Goal: Navigation & Orientation: Find specific page/section

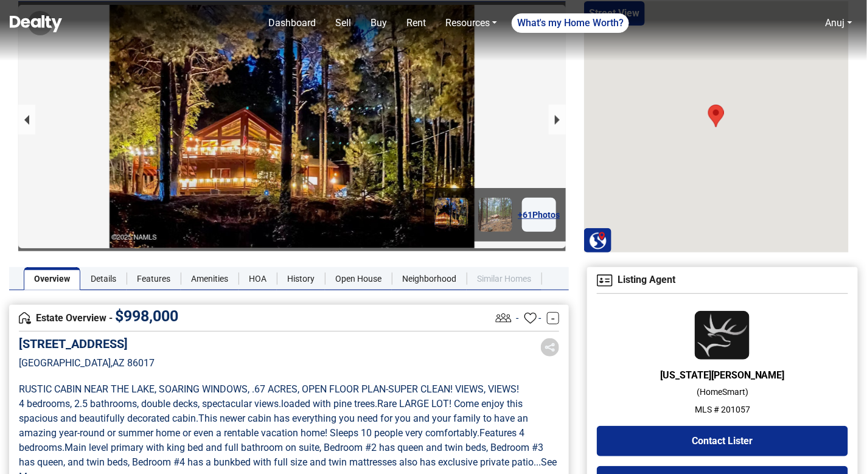
scroll to position [116, 0]
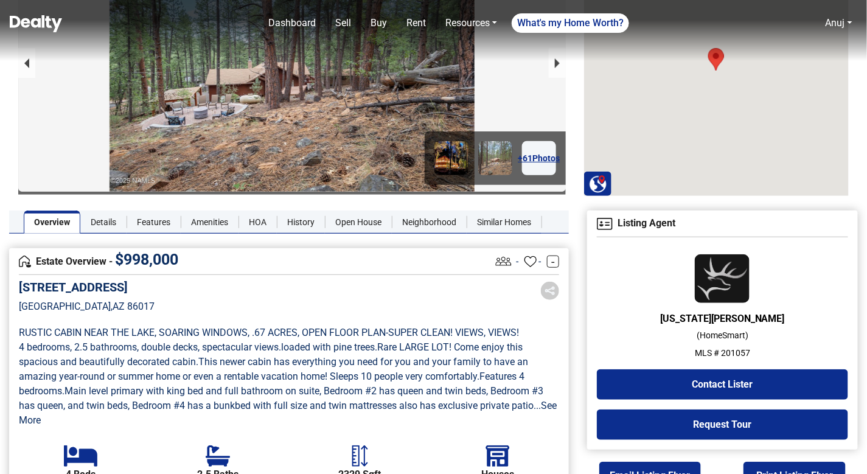
click at [726, 349] on p "MLS # 201057" at bounding box center [722, 353] width 251 height 13
copy p "201057"
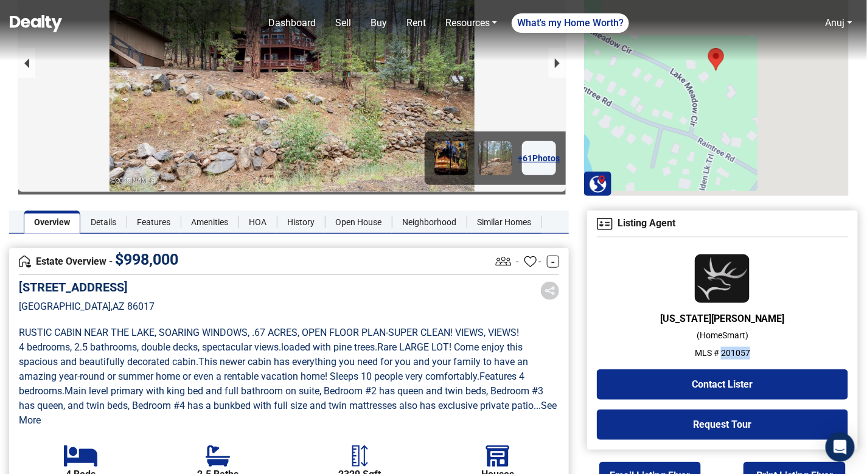
scroll to position [116, 0]
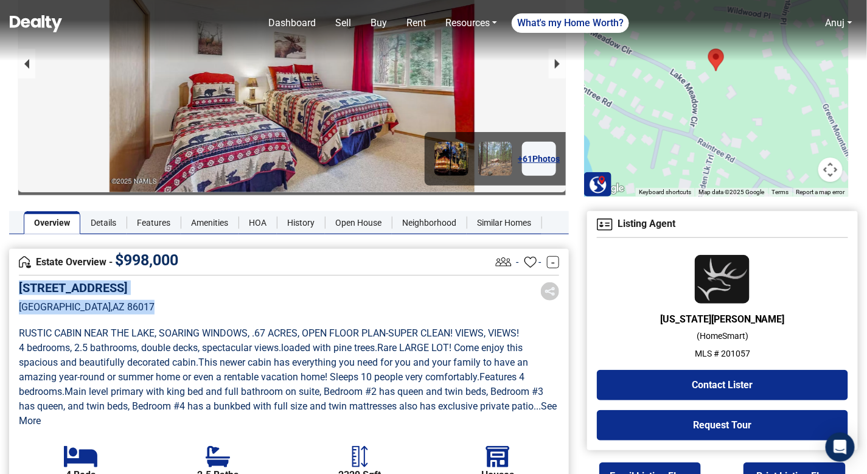
drag, startPoint x: 125, startPoint y: 307, endPoint x: 18, endPoint y: 288, distance: 108.3
click at [19, 288] on div "1200 E Lake Meadow Circle Munds Park , AZ 86017" at bounding box center [87, 307] width 136 height 52
copy div "1200 E Lake Meadow Circle Munds Park , AZ 86017"
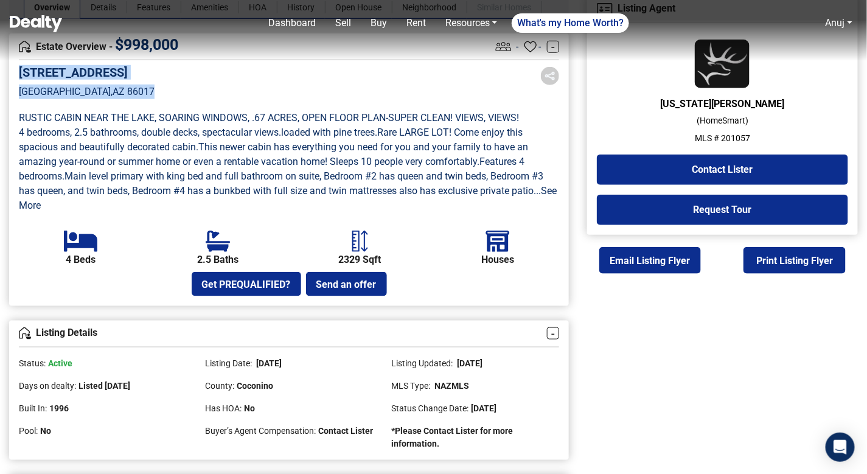
scroll to position [167, 0]
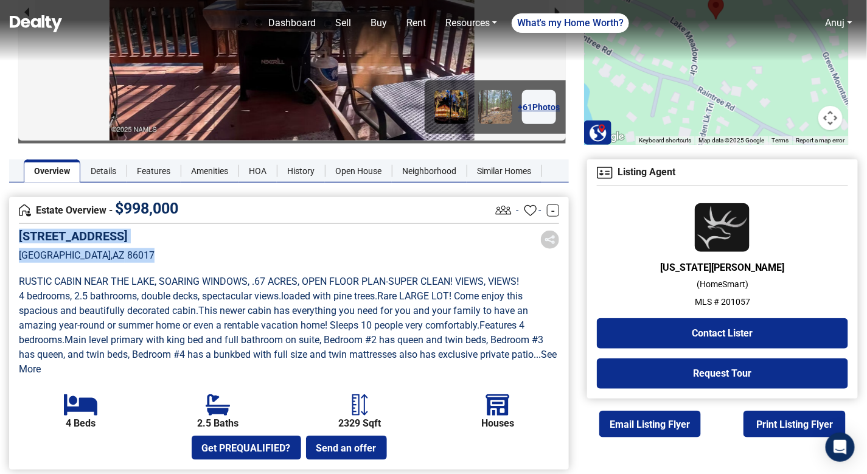
click at [53, 25] on img at bounding box center [36, 23] width 52 height 17
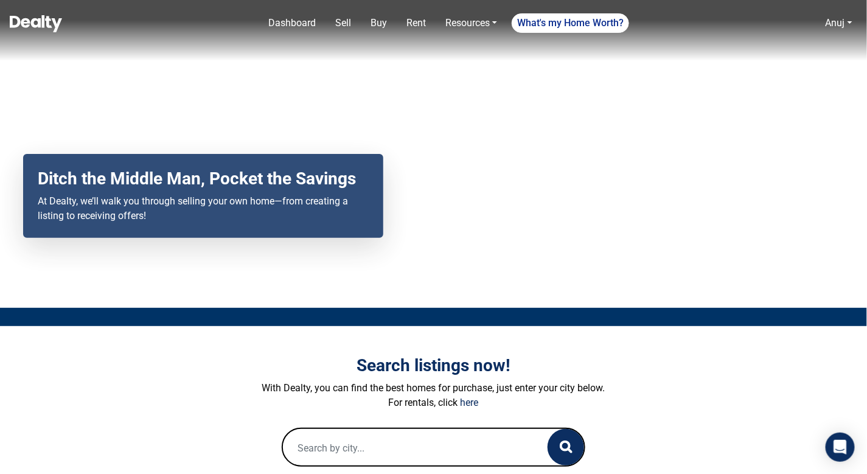
click at [363, 449] on input "text" at bounding box center [403, 448] width 241 height 39
paste input "[STREET_ADDRESS][PERSON_NAME]"
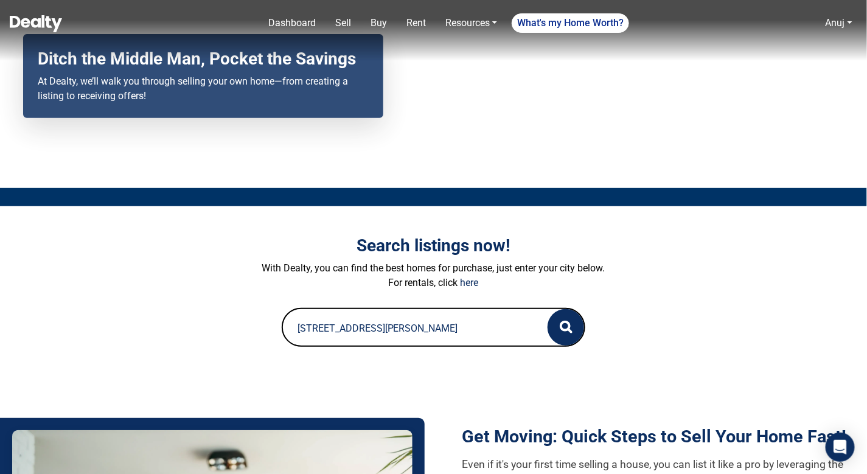
scroll to position [169, 0]
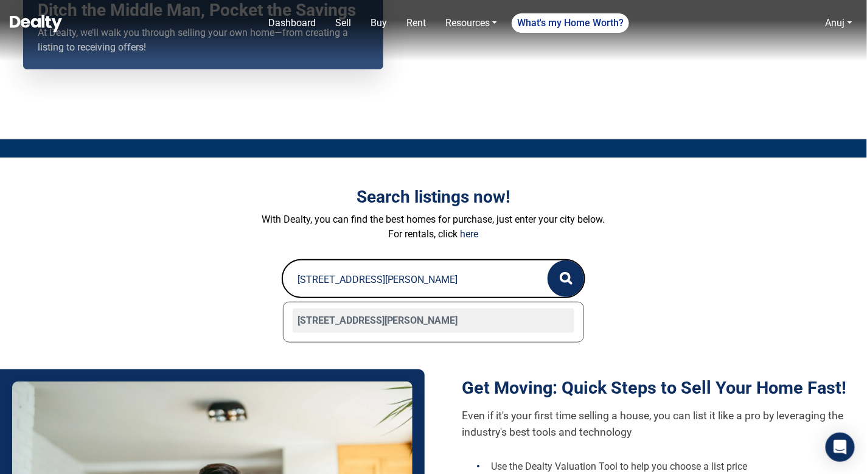
type input "[STREET_ADDRESS][PERSON_NAME]"
click at [407, 318] on div "[STREET_ADDRESS][PERSON_NAME]" at bounding box center [434, 321] width 282 height 24
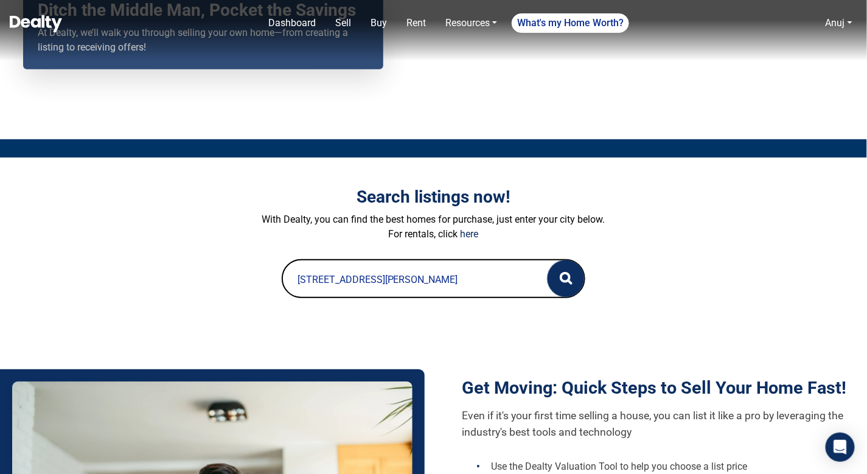
click at [564, 284] on icon "button" at bounding box center [566, 278] width 13 height 13
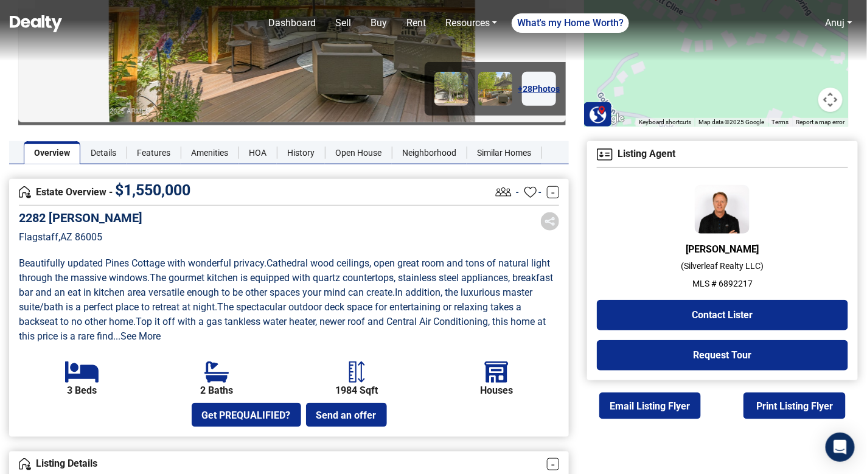
scroll to position [162, 0]
